Goal: Task Accomplishment & Management: Complete application form

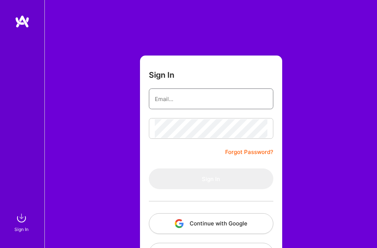
type input "[EMAIL_ADDRESS][DOMAIN_NAME]"
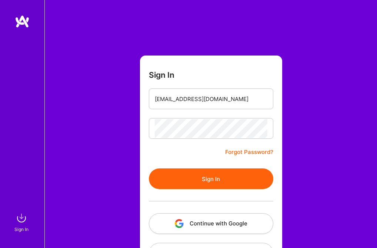
click at [183, 177] on button "Sign In" at bounding box center [211, 179] width 124 height 21
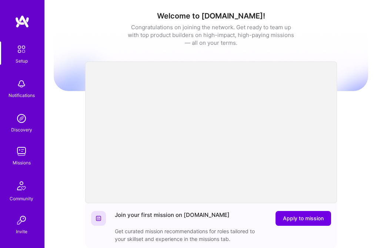
click at [16, 160] on div "Missions" at bounding box center [22, 163] width 18 height 8
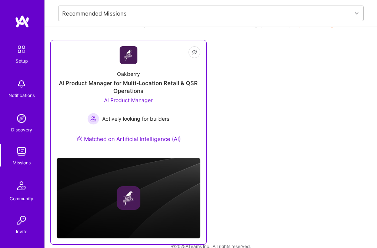
scroll to position [94, 0]
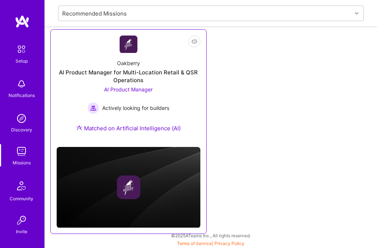
click at [123, 71] on div "AI Product Manager for Multi-Location Retail & QSR Operations" at bounding box center [129, 77] width 144 height 16
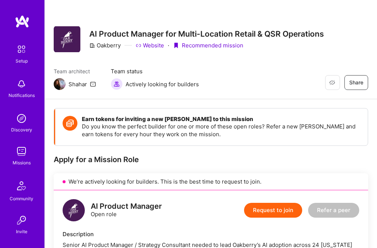
click at [277, 212] on button "Request to join" at bounding box center [273, 210] width 58 height 15
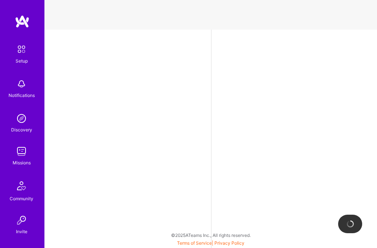
select select "GB"
